Goal: Transaction & Acquisition: Download file/media

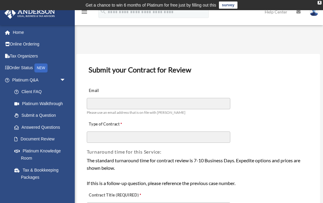
click at [61, 79] on span "arrow_drop_down" at bounding box center [66, 80] width 12 height 12
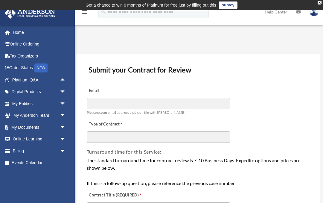
click at [60, 124] on span "arrow_drop_down" at bounding box center [66, 127] width 12 height 12
click at [28, 136] on link "Box" at bounding box center [41, 139] width 66 height 12
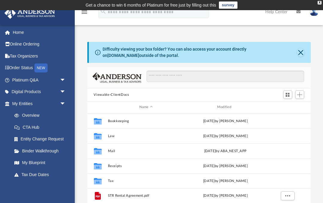
scroll to position [136, 224]
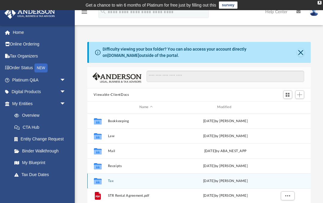
click at [114, 182] on button "Tax" at bounding box center [146, 181] width 77 height 4
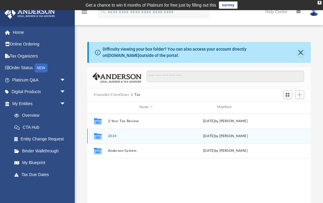
click at [135, 137] on button "2024" at bounding box center [146, 136] width 77 height 4
click at [137, 137] on button "Personal" at bounding box center [146, 136] width 77 height 4
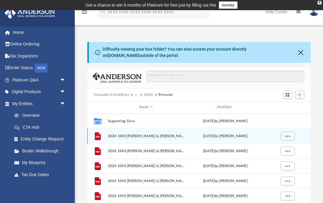
click at [172, 137] on span "2024 1040 [PERSON_NAME] & [PERSON_NAME] - e-file authorization - please sign.pdf" at bounding box center [146, 136] width 77 height 4
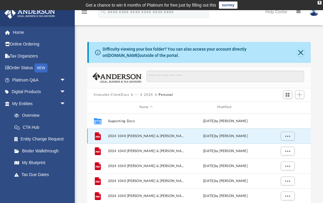
click at [286, 135] on span "More options" at bounding box center [287, 135] width 5 height 3
click at [281, 158] on li "Download" at bounding box center [282, 157] width 17 height 6
click at [289, 136] on span "More options" at bounding box center [287, 135] width 5 height 3
click at [284, 147] on li "Preview" at bounding box center [282, 148] width 17 height 6
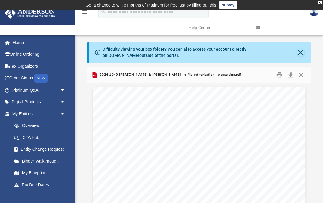
scroll to position [0, 0]
click at [293, 75] on button "Download" at bounding box center [291, 74] width 11 height 9
click at [278, 76] on button "Print" at bounding box center [280, 74] width 12 height 9
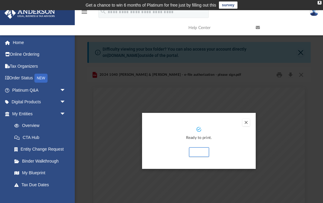
click at [201, 154] on button "Print" at bounding box center [199, 152] width 20 height 10
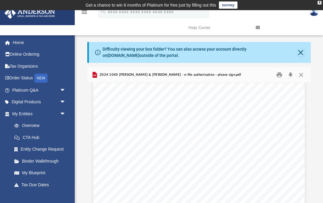
scroll to position [889, 0]
click at [303, 77] on button "Close" at bounding box center [301, 74] width 11 height 9
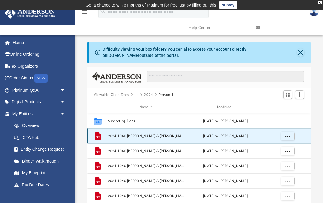
click at [288, 138] on button "More options" at bounding box center [288, 135] width 14 height 9
click at [286, 149] on li "Preview" at bounding box center [282, 148] width 17 height 6
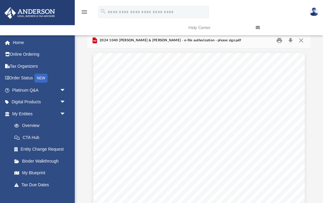
scroll to position [849, 0]
click at [279, 43] on button "Print" at bounding box center [280, 40] width 12 height 9
click at [280, 42] on button "Print" at bounding box center [280, 40] width 12 height 9
click at [305, 44] on button "Close" at bounding box center [301, 40] width 11 height 9
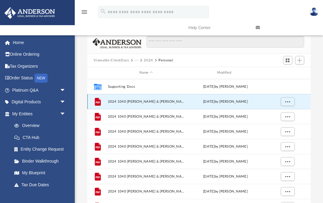
click at [286, 100] on span "More options" at bounding box center [287, 101] width 5 height 3
click at [284, 123] on li "Download" at bounding box center [282, 123] width 17 height 6
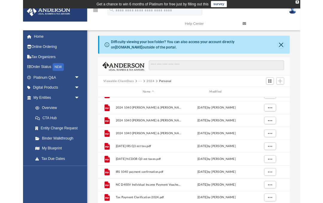
scroll to position [0, 0]
